Goal: Check status: Check status

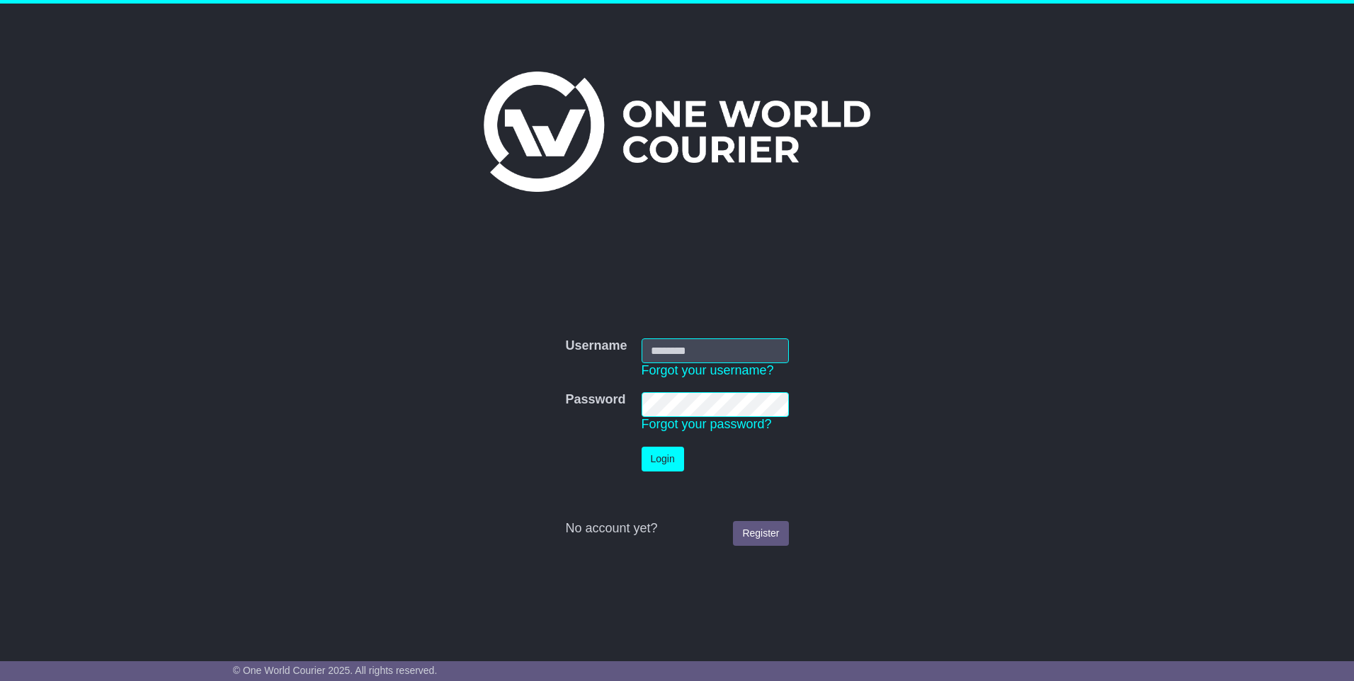
type input "**********"
click at [661, 466] on button "Login" at bounding box center [663, 459] width 42 height 25
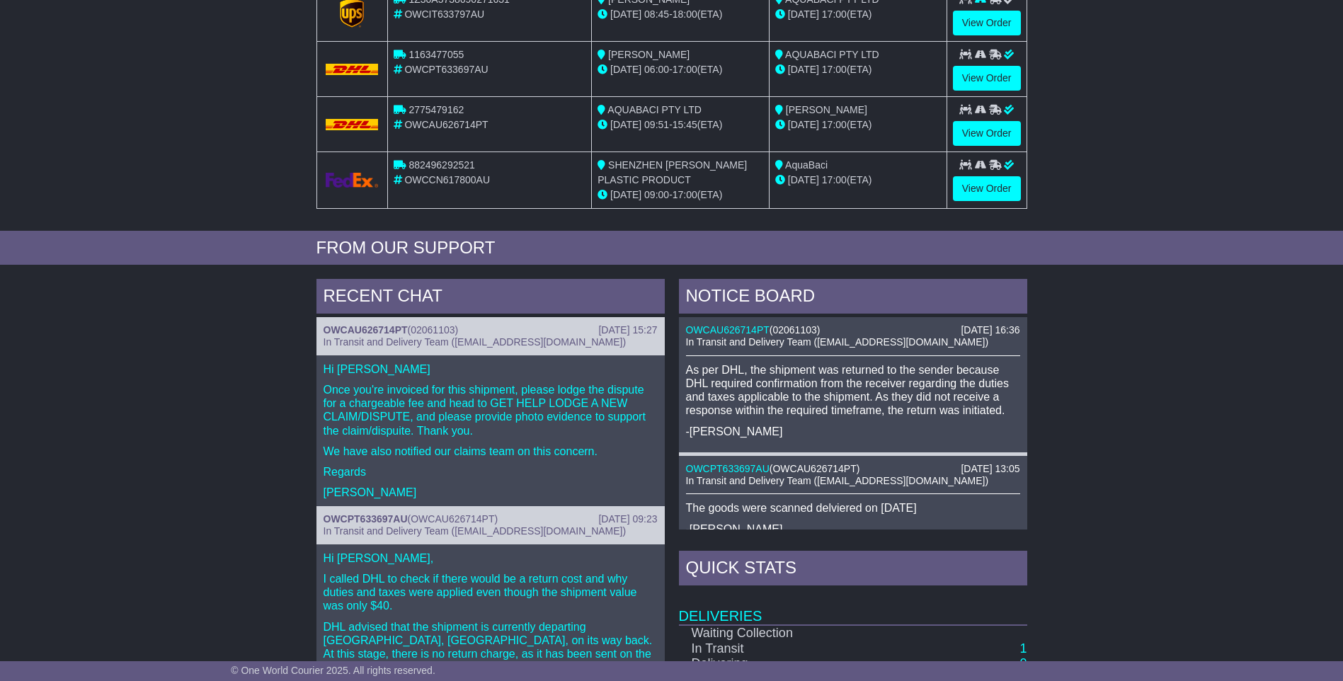
scroll to position [212, 0]
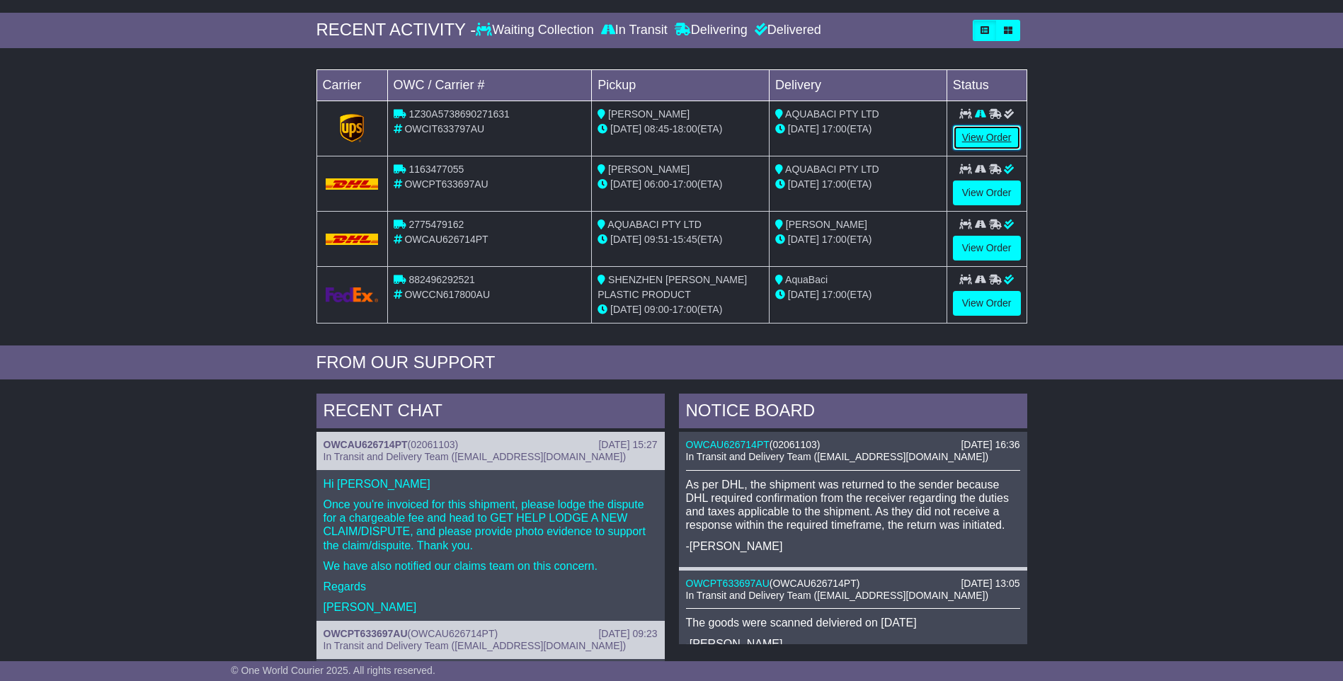
click at [996, 135] on link "View Order" at bounding box center [987, 137] width 68 height 25
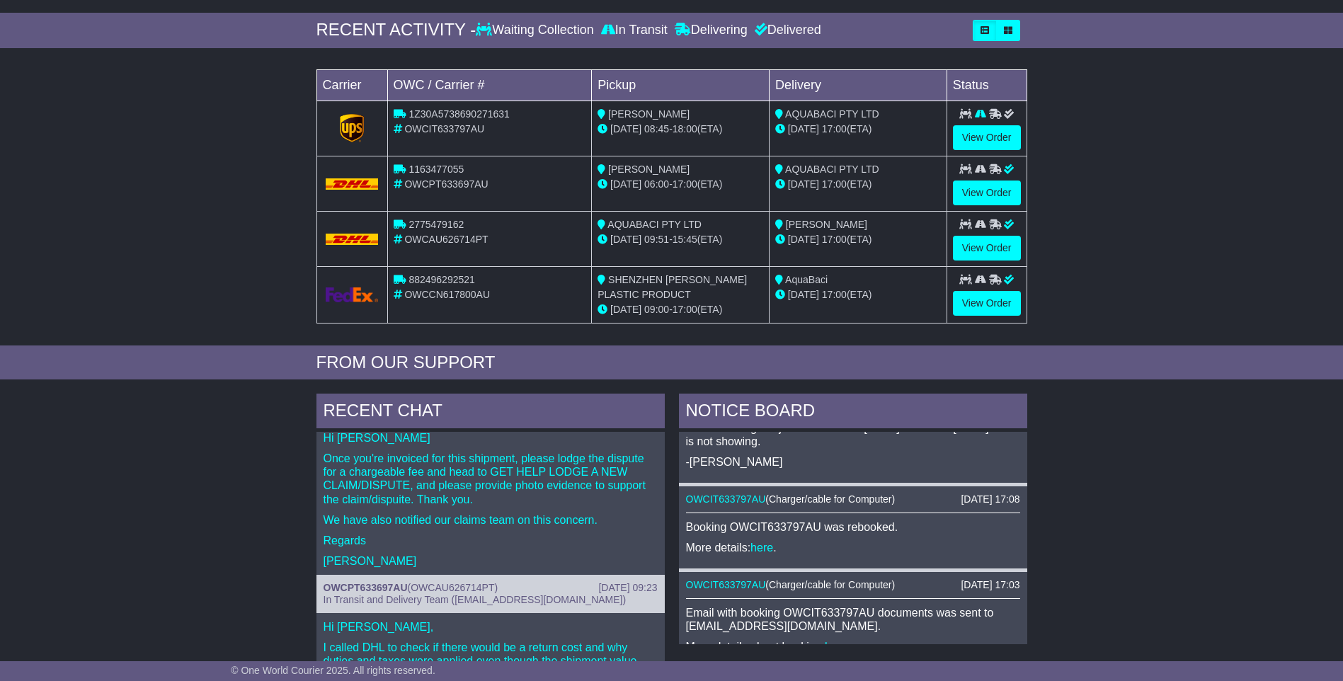
scroll to position [71, 0]
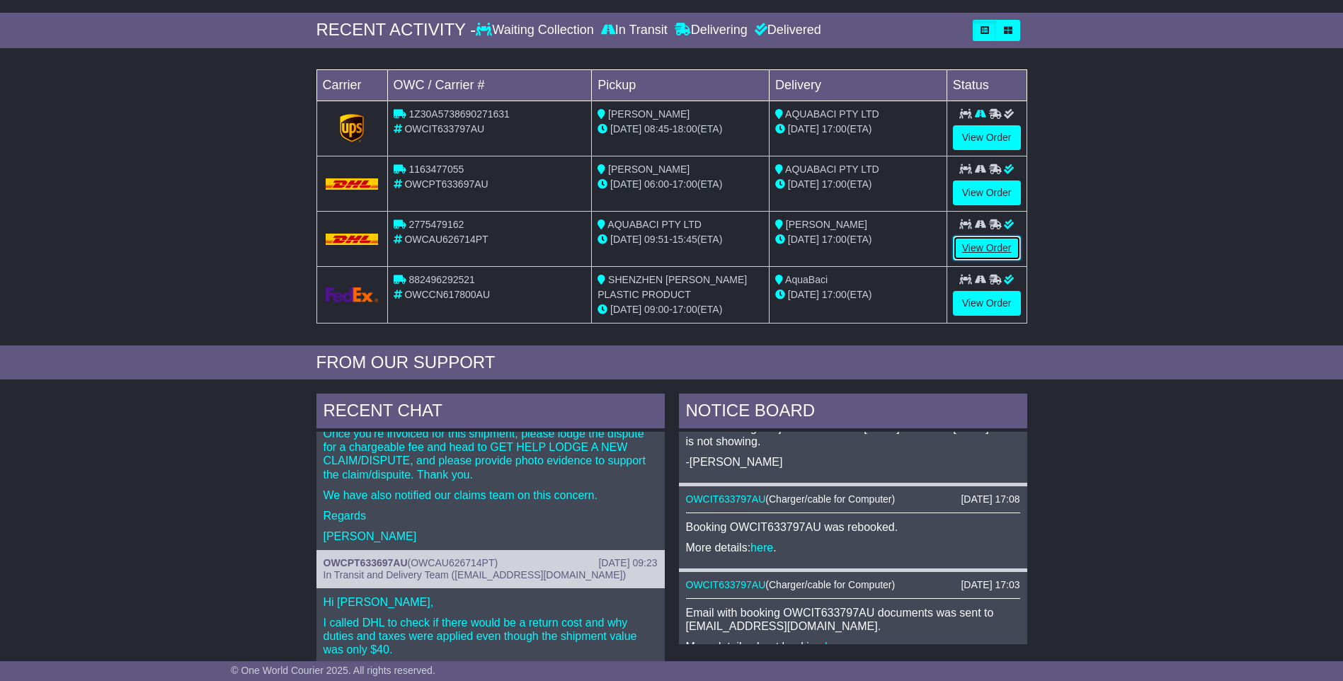
click at [978, 246] on link "View Order" at bounding box center [987, 248] width 68 height 25
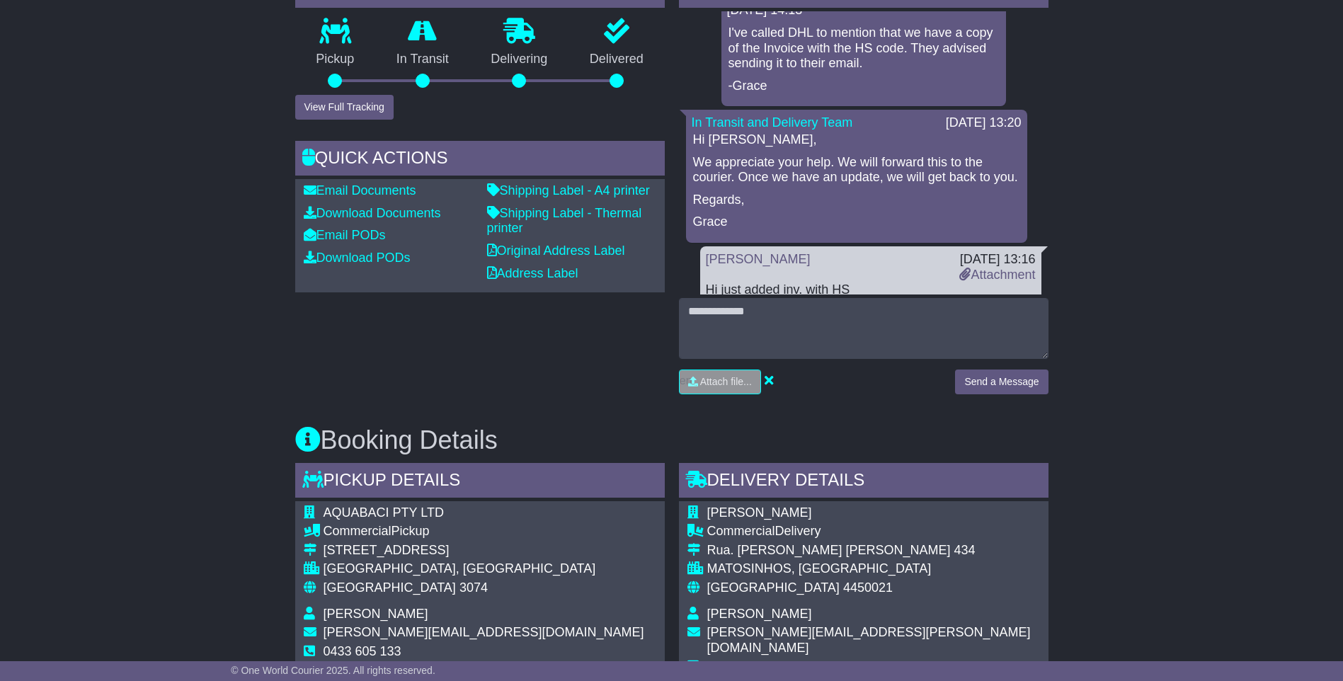
scroll to position [425, 0]
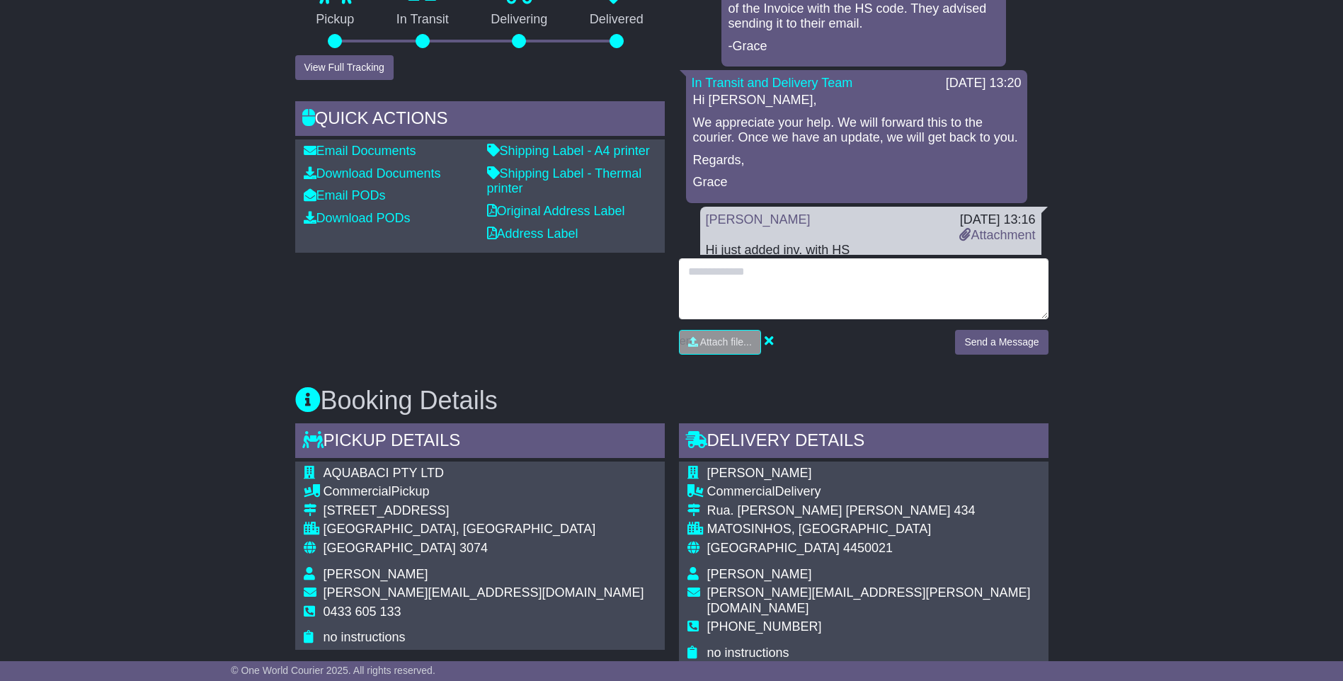
click at [715, 268] on textarea at bounding box center [864, 289] width 370 height 61
type textarea "**********"
drag, startPoint x: 954, startPoint y: 290, endPoint x: 668, endPoint y: 224, distance: 293.6
click at [668, 224] on div "Email Download Tracking Pricing Insurance" at bounding box center [672, 571] width 768 height 1490
